Goal: Transaction & Acquisition: Purchase product/service

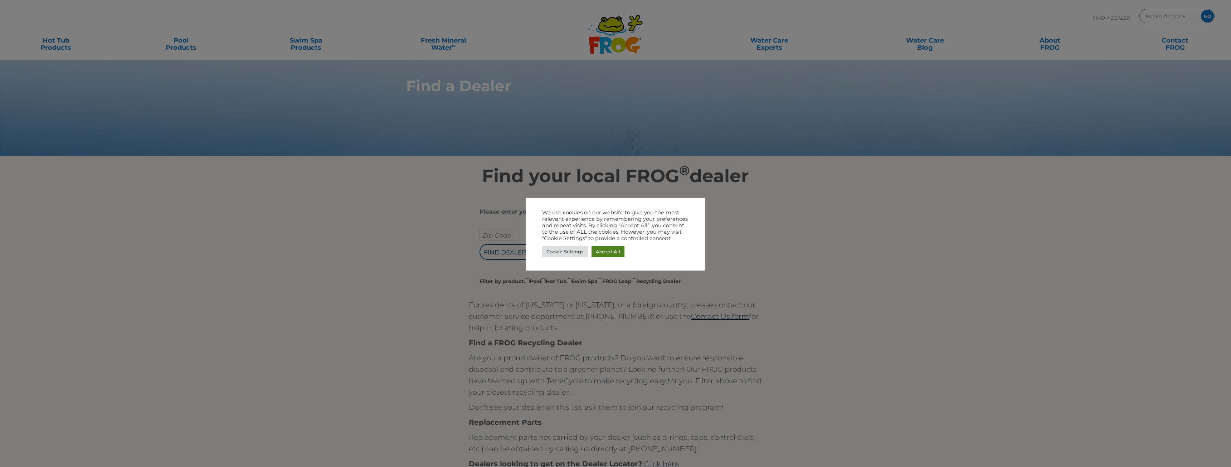
click at [611, 253] on link "Accept All" at bounding box center [608, 251] width 33 height 11
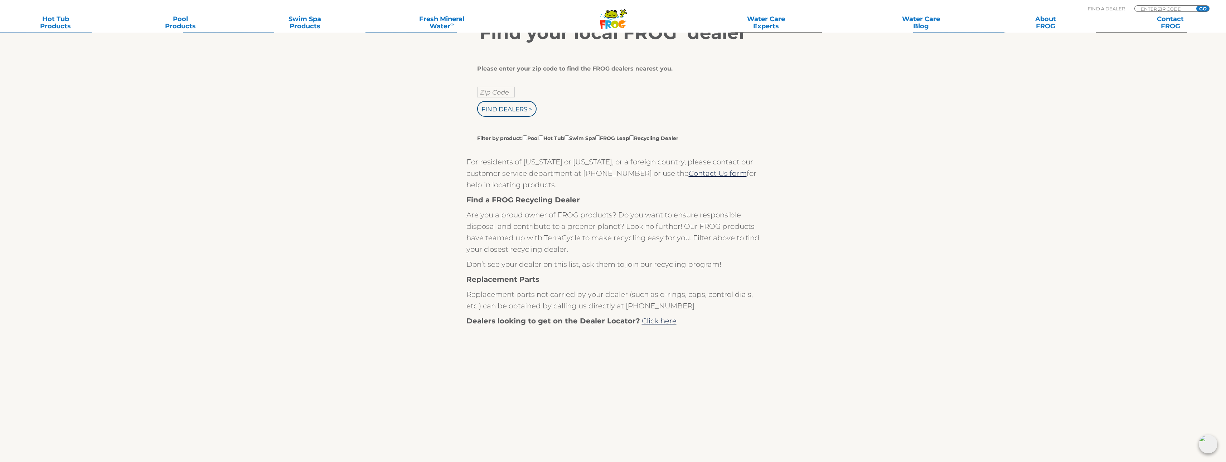
scroll to position [142, 0]
click at [64, 25] on link "Hot Tub Products" at bounding box center [55, 22] width 97 height 14
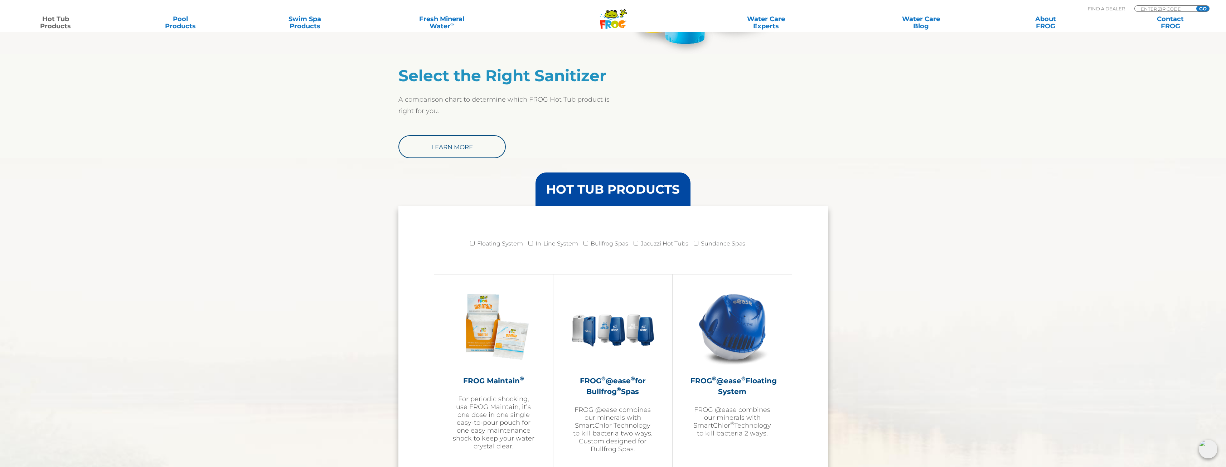
scroll to position [608, 0]
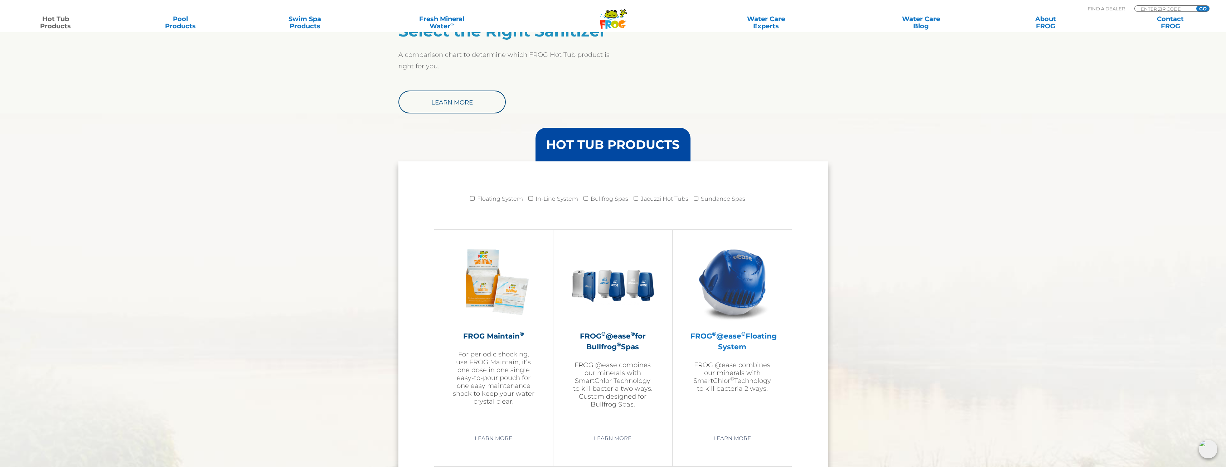
click at [740, 278] on img at bounding box center [732, 281] width 83 height 83
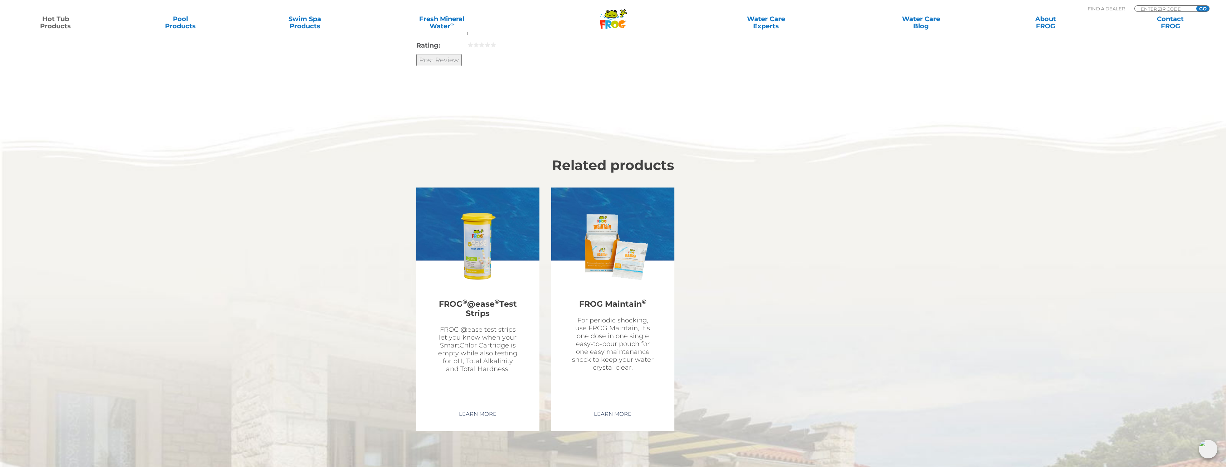
scroll to position [2147, 0]
